Goal: Transaction & Acquisition: Obtain resource

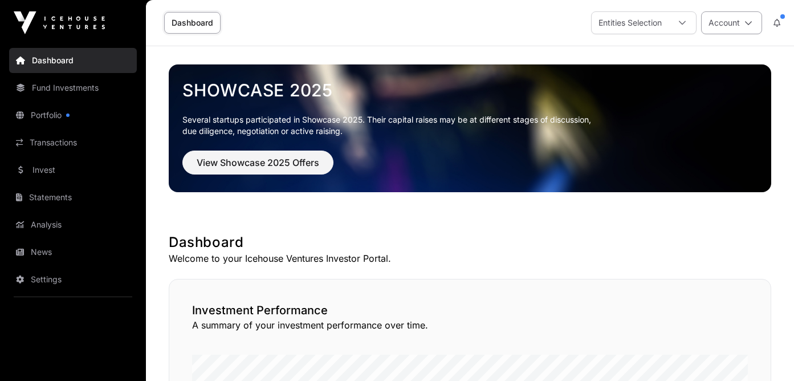
click at [733, 17] on button "Account" at bounding box center [731, 22] width 61 height 23
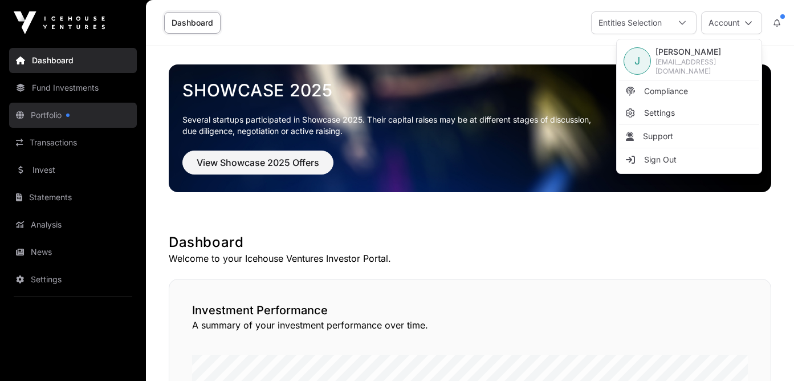
click at [75, 119] on link "Portfolio" at bounding box center [73, 115] width 128 height 25
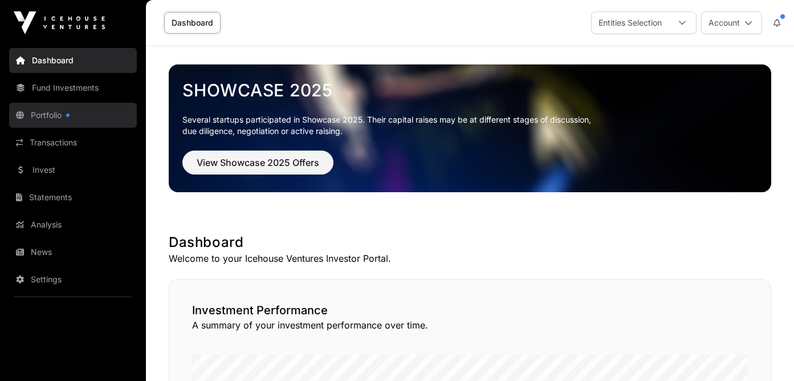
click at [75, 119] on link "Portfolio" at bounding box center [73, 115] width 128 height 25
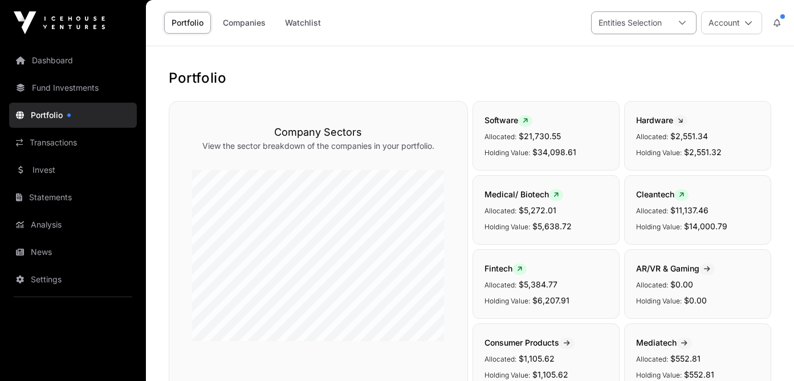
click at [676, 19] on div at bounding box center [682, 23] width 27 height 22
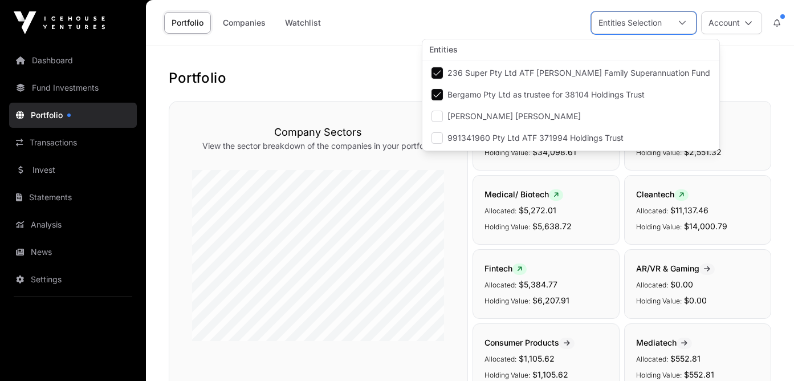
scroll to position [11, 7]
click at [393, 72] on h1 "Portfolio" at bounding box center [470, 78] width 602 height 18
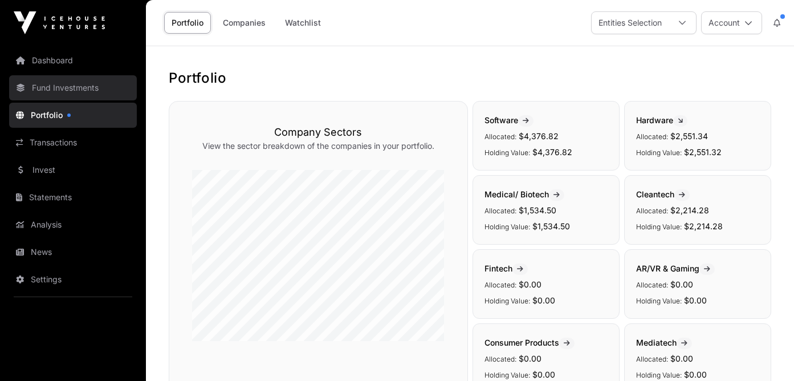
click at [30, 84] on link "Fund Investments" at bounding box center [73, 87] width 128 height 25
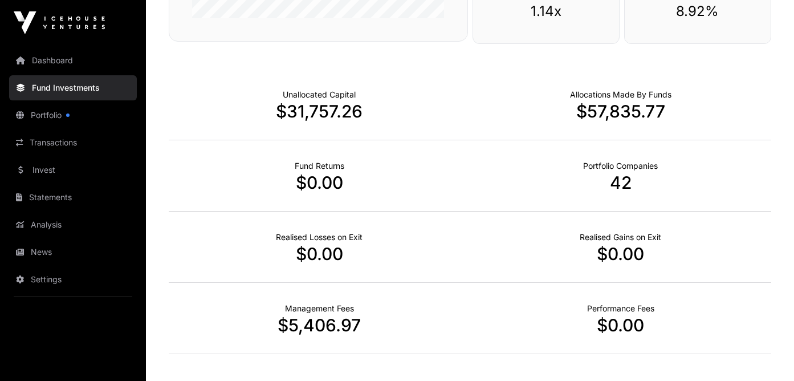
scroll to position [667, 0]
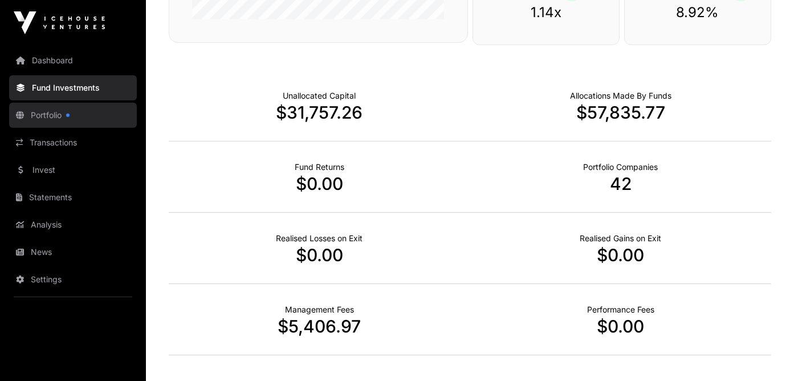
click at [54, 121] on link "Portfolio" at bounding box center [73, 115] width 128 height 25
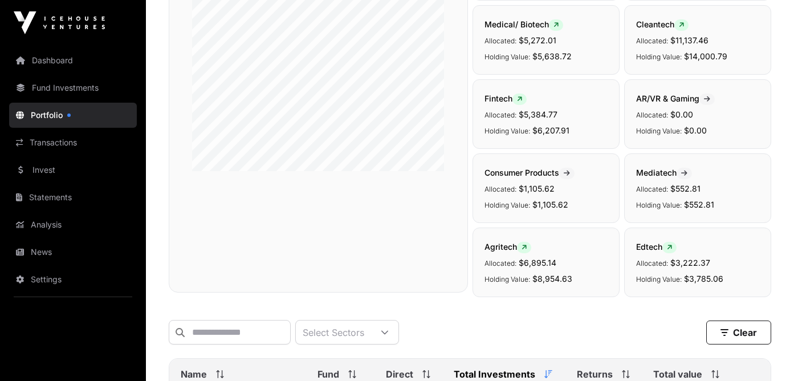
scroll to position [464, 0]
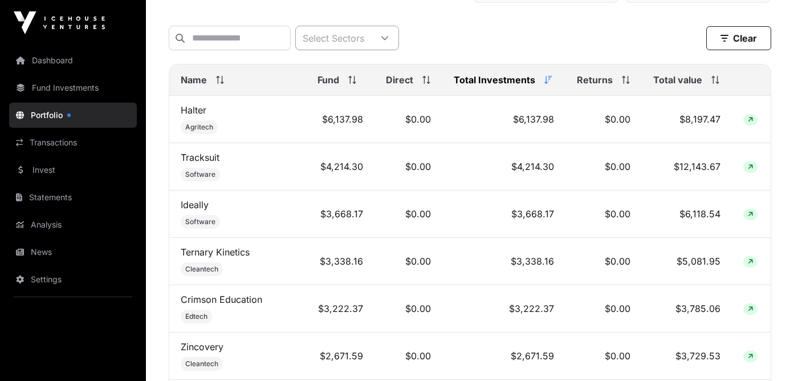
click at [357, 47] on div "Select Sectors" at bounding box center [333, 37] width 75 height 23
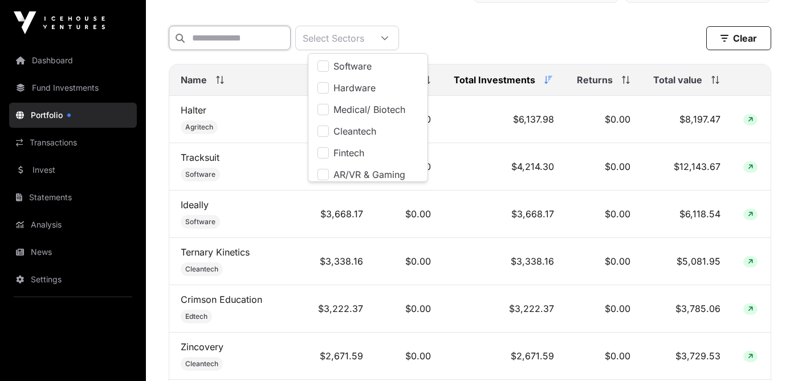
click at [284, 39] on input "text" at bounding box center [230, 38] width 122 height 25
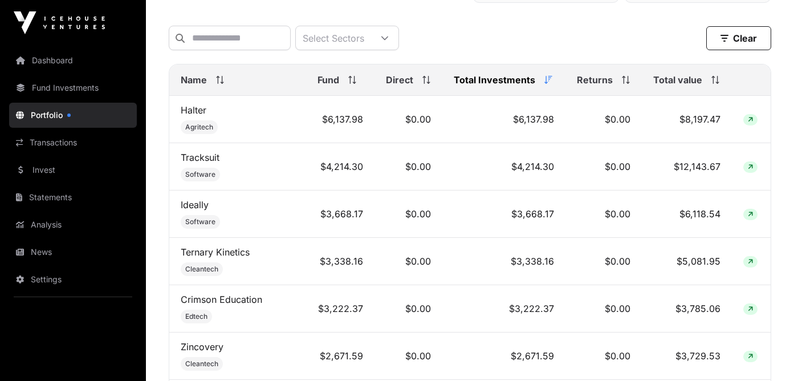
click at [492, 23] on div "Select Sectors Clear Filters" at bounding box center [470, 38] width 602 height 43
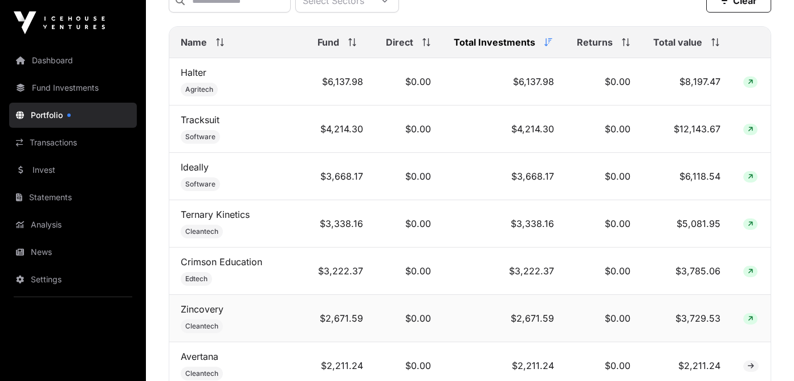
scroll to position [500, 0]
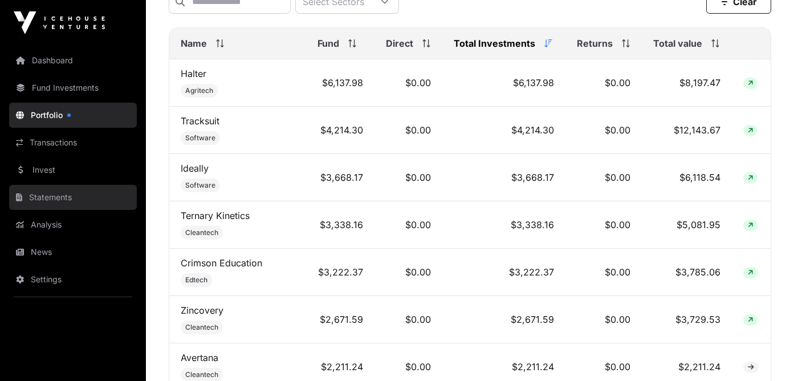
click at [74, 195] on link "Statements" at bounding box center [73, 197] width 128 height 25
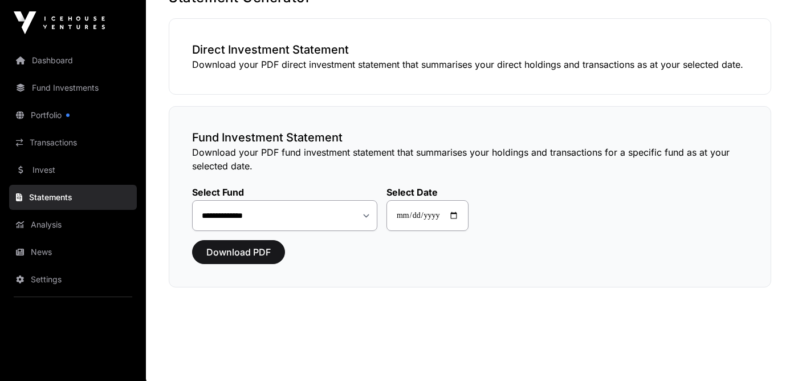
scroll to position [81, 0]
click at [255, 258] on span "Download PDF" at bounding box center [238, 252] width 64 height 14
